Goal: Transaction & Acquisition: Purchase product/service

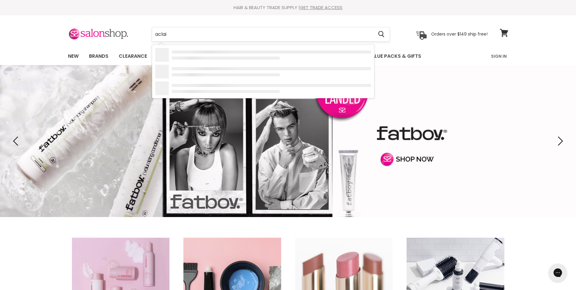
type input "aclaim"
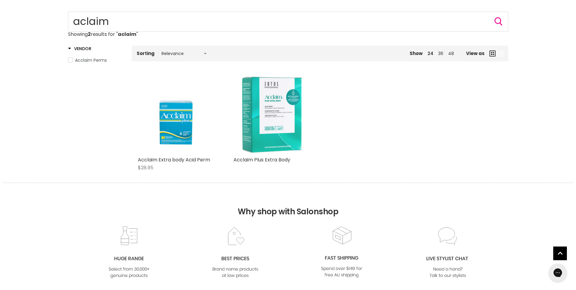
click at [270, 131] on img "Main content" at bounding box center [272, 114] width 77 height 77
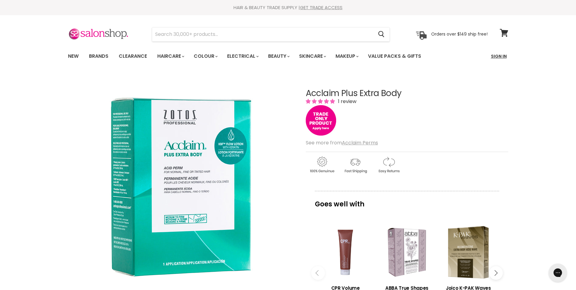
click at [496, 55] on link "Sign In" at bounding box center [498, 56] width 23 height 13
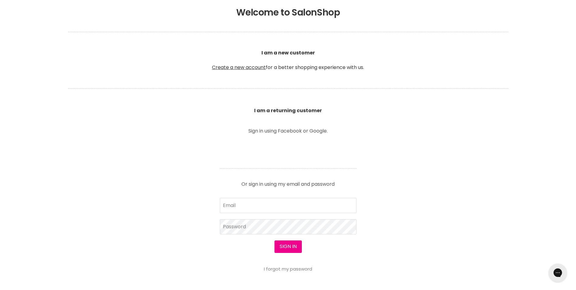
scroll to position [135, 0]
click at [286, 206] on input "Email" at bounding box center [288, 204] width 137 height 15
click at [261, 208] on input "Email" at bounding box center [288, 204] width 137 height 15
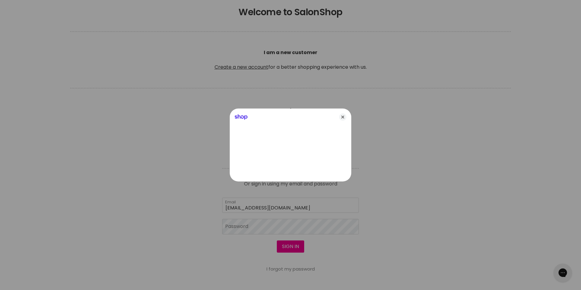
click at [279, 209] on div at bounding box center [290, 145] width 581 height 290
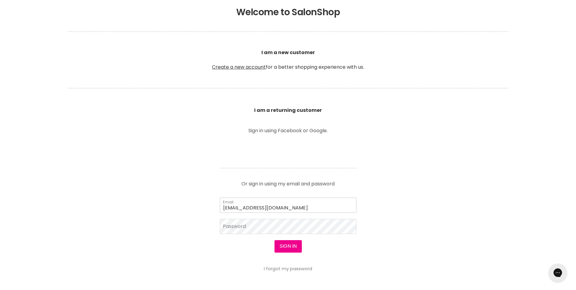
scroll to position [0, 0]
drag, startPoint x: 280, startPoint y: 212, endPoint x: 212, endPoint y: 206, distance: 68.0
click at [212, 206] on article "Sign in using Facebook or Google. Or sign in using my email and password miguel…" at bounding box center [288, 199] width 152 height 143
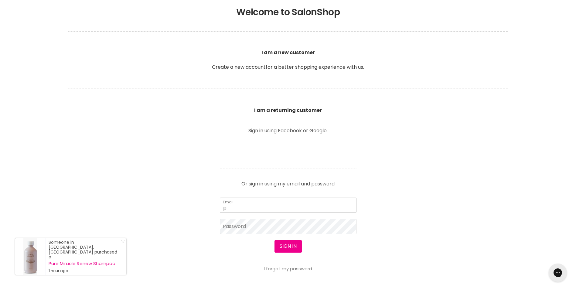
type input "[EMAIL_ADDRESS][DOMAIN_NAME]"
click at [280, 266] on link "I forgot my password" at bounding box center [288, 268] width 48 height 6
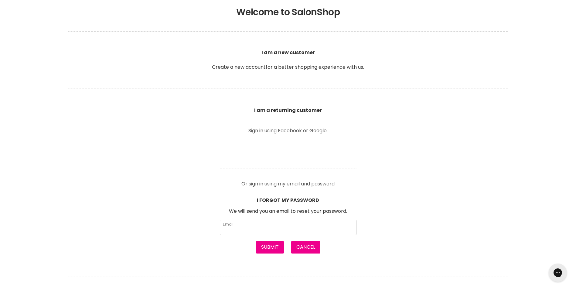
click at [254, 224] on input "Email" at bounding box center [288, 227] width 137 height 15
type input "pnmalriver12@gmail.com"
click at [273, 248] on button "Submit" at bounding box center [270, 247] width 28 height 12
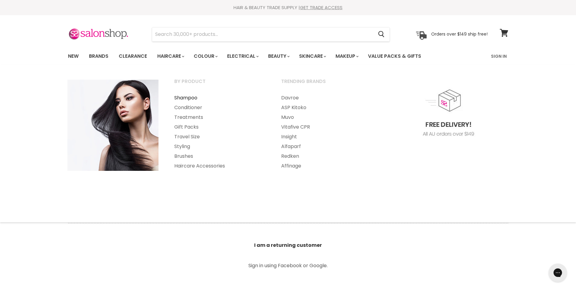
click at [185, 100] on link "Shampoo" at bounding box center [220, 98] width 106 height 10
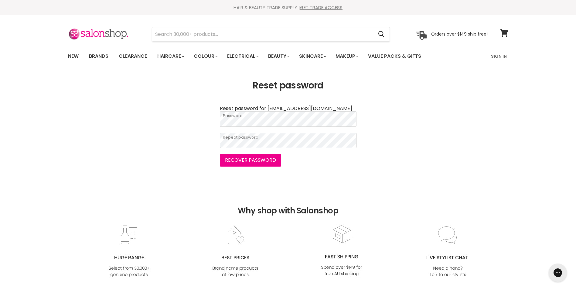
click at [220, 154] on button "Recover password" at bounding box center [250, 160] width 61 height 12
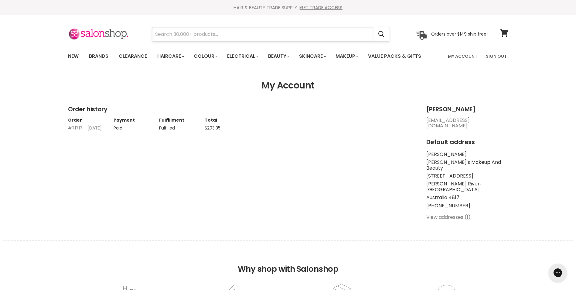
click at [204, 33] on input "Search" at bounding box center [262, 34] width 221 height 14
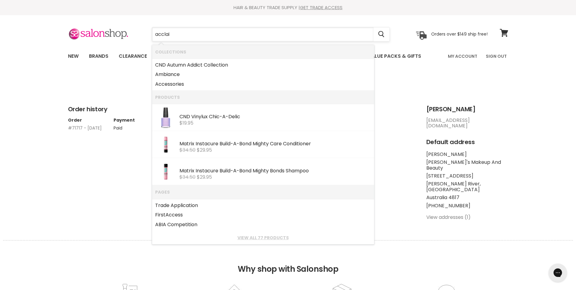
type input "acclaim"
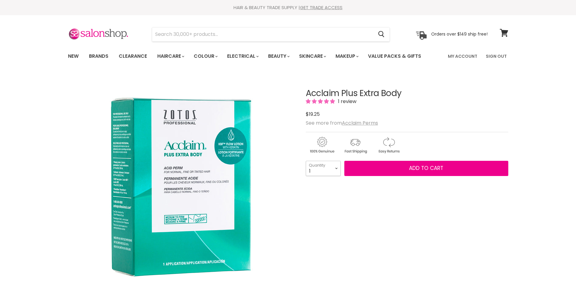
click at [333, 170] on select "1 2 3 4 5 6 7 8 9 10+" at bounding box center [323, 168] width 35 height 15
select select "3"
click at [306, 161] on select "1 2 3 4 5 6 7 8 9 10+" at bounding box center [323, 168] width 35 height 15
type input "3"
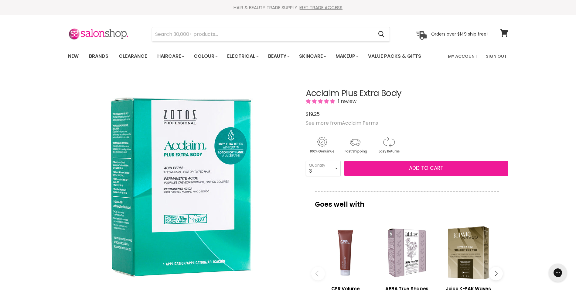
click at [363, 172] on button "Add to cart" at bounding box center [426, 168] width 164 height 15
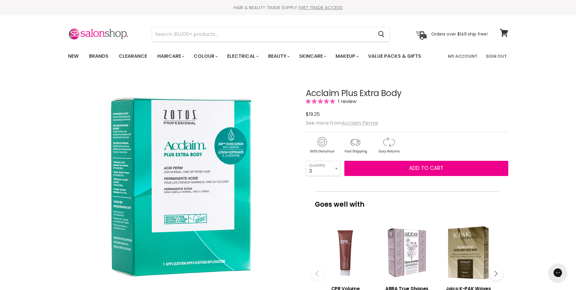
click at [371, 121] on u "Acclaim Perms" at bounding box center [360, 122] width 36 height 7
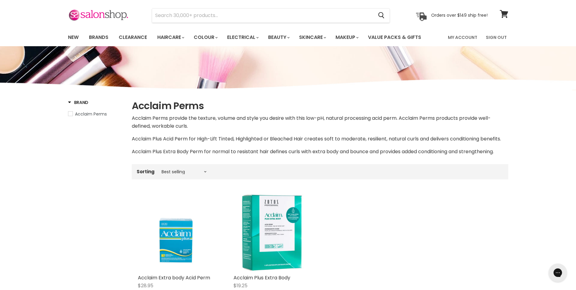
scroll to position [19, 0]
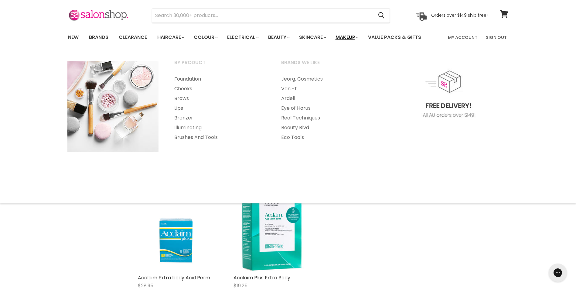
click at [355, 38] on link "Makeup" at bounding box center [346, 37] width 31 height 13
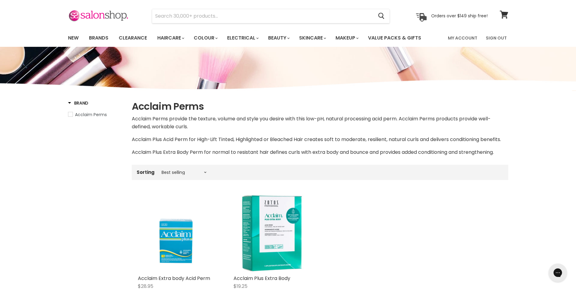
scroll to position [19, 0]
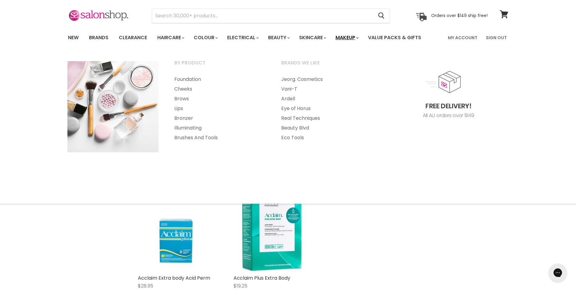
click at [360, 40] on link "Makeup" at bounding box center [346, 37] width 31 height 13
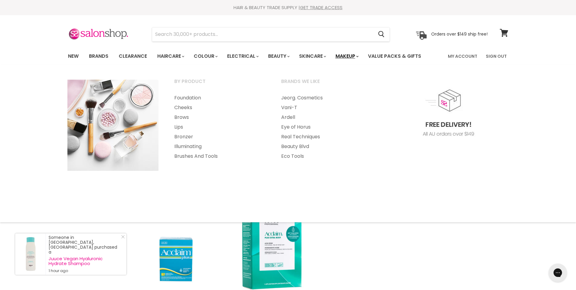
click at [350, 56] on link "Makeup" at bounding box center [346, 56] width 31 height 13
click at [290, 125] on link "Eye of Horus" at bounding box center [327, 127] width 106 height 10
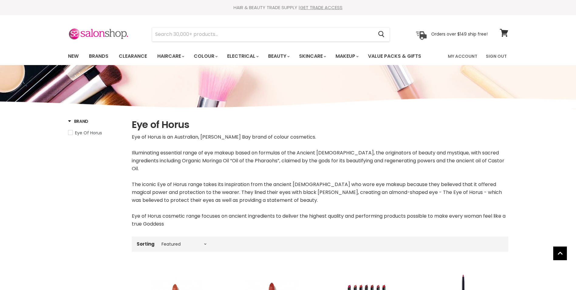
select select "manual"
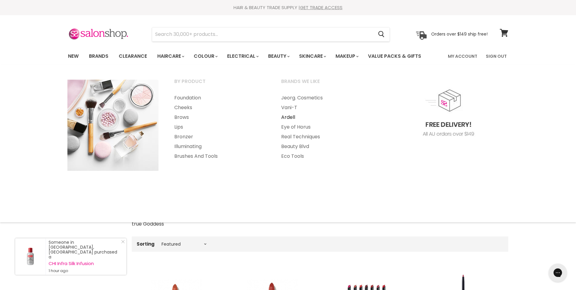
click at [288, 115] on link "Ardell" at bounding box center [327, 117] width 106 height 10
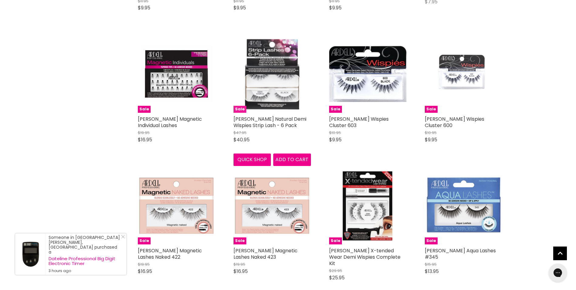
scroll to position [998, 0]
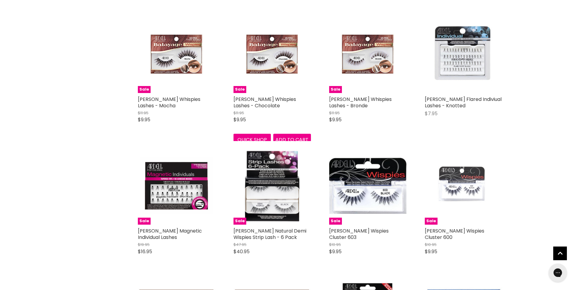
scroll to position [885, 0]
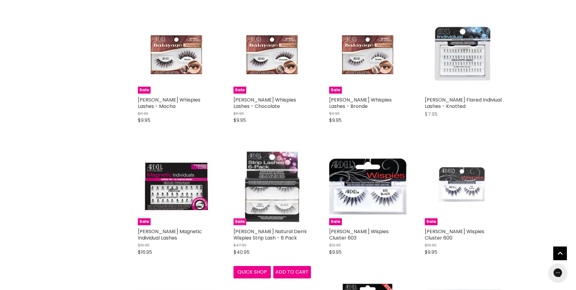
click at [287, 170] on img "Main content" at bounding box center [272, 186] width 63 height 77
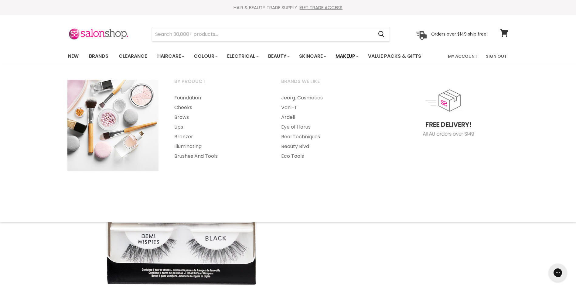
click at [362, 55] on link "Makeup" at bounding box center [346, 56] width 31 height 13
click at [303, 136] on link "Real Techniques" at bounding box center [327, 137] width 106 height 10
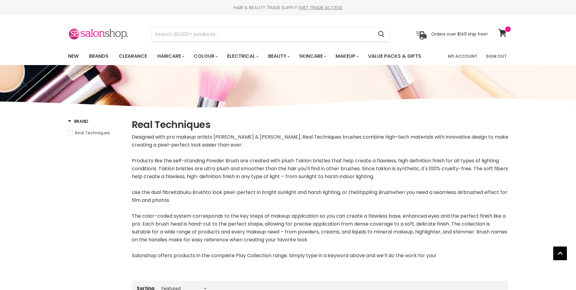
select select "manual"
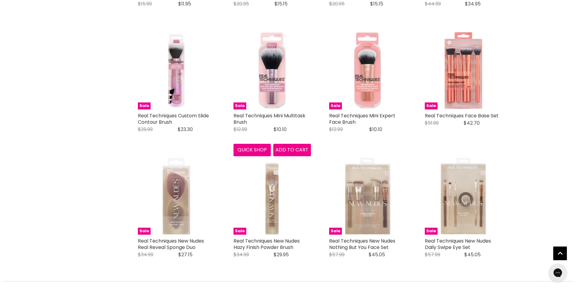
scroll to position [1562, 0]
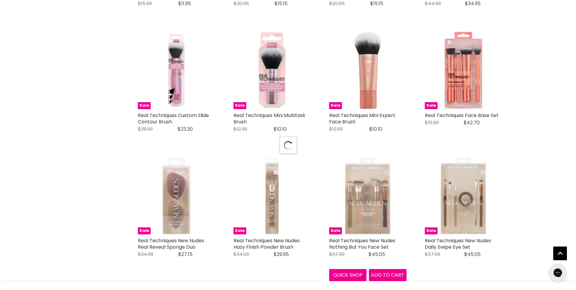
select select "manual"
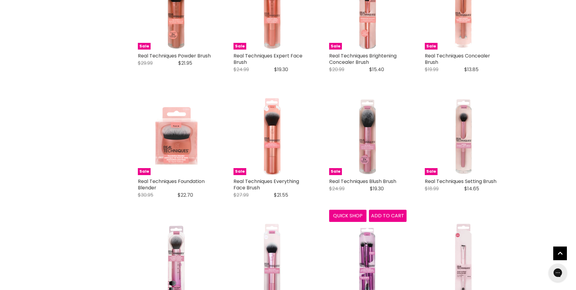
scroll to position [463, 0]
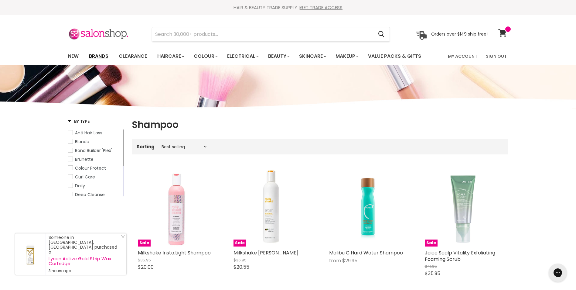
click at [105, 56] on link "Brands" at bounding box center [98, 56] width 29 height 13
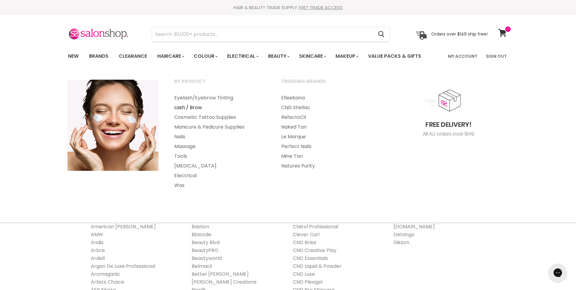
click at [195, 106] on link "Lash / Brow" at bounding box center [220, 108] width 106 height 10
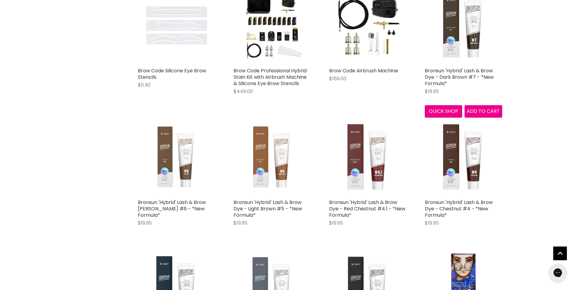
scroll to position [1211, 0]
